Goal: Task Accomplishment & Management: Use online tool/utility

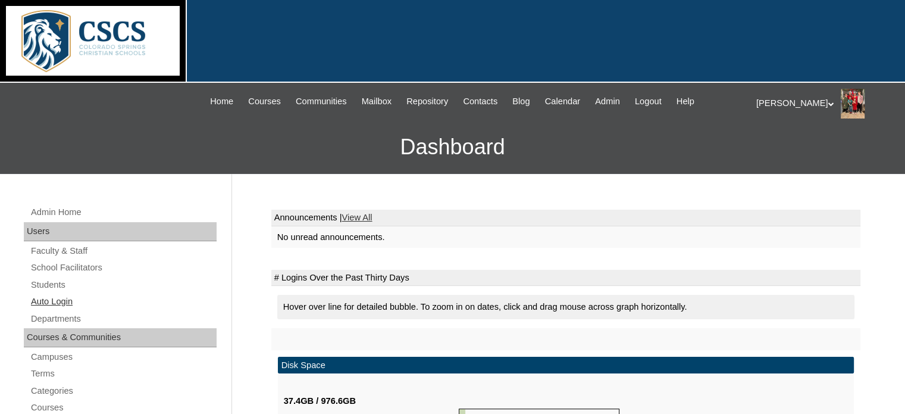
click at [62, 300] on link "Auto Login" at bounding box center [123, 301] width 187 height 15
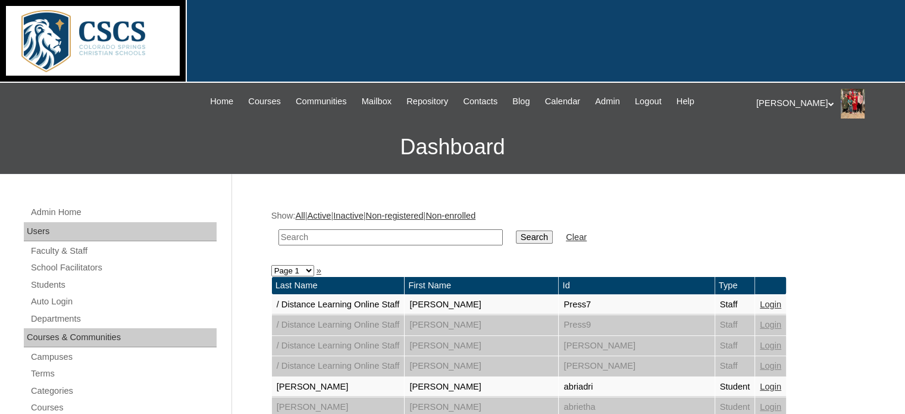
click at [294, 241] on input "text" at bounding box center [390, 237] width 224 height 16
type input "[PERSON_NAME]"
click at [516, 230] on input "Search" at bounding box center [534, 236] width 37 height 13
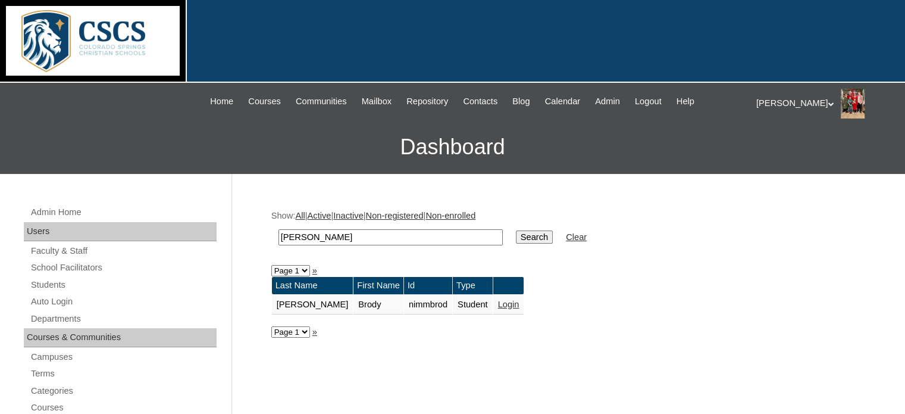
click at [498, 301] on link "Login" at bounding box center [508, 304] width 21 height 10
